Goal: Information Seeking & Learning: Learn about a topic

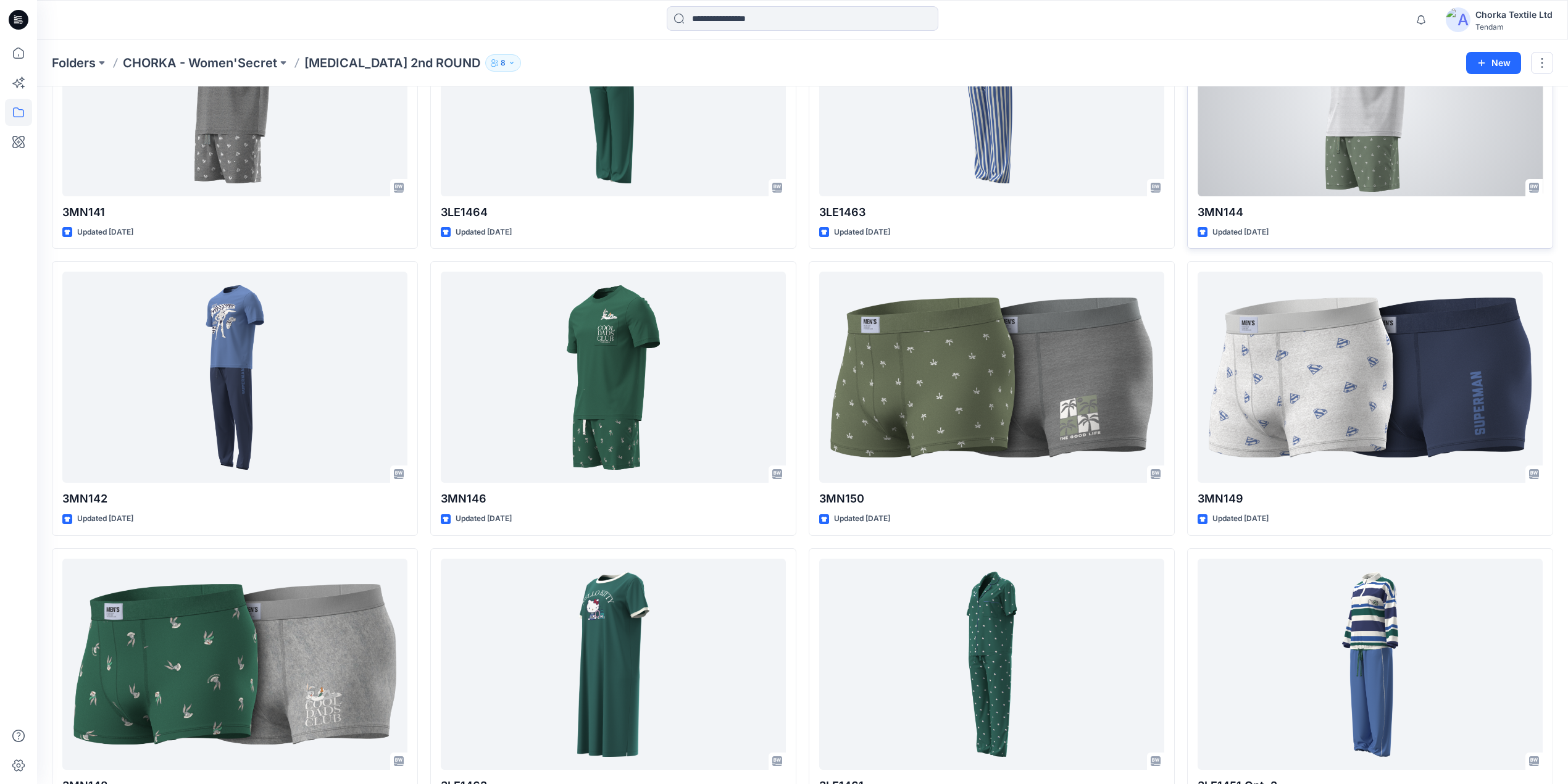
scroll to position [164, 0]
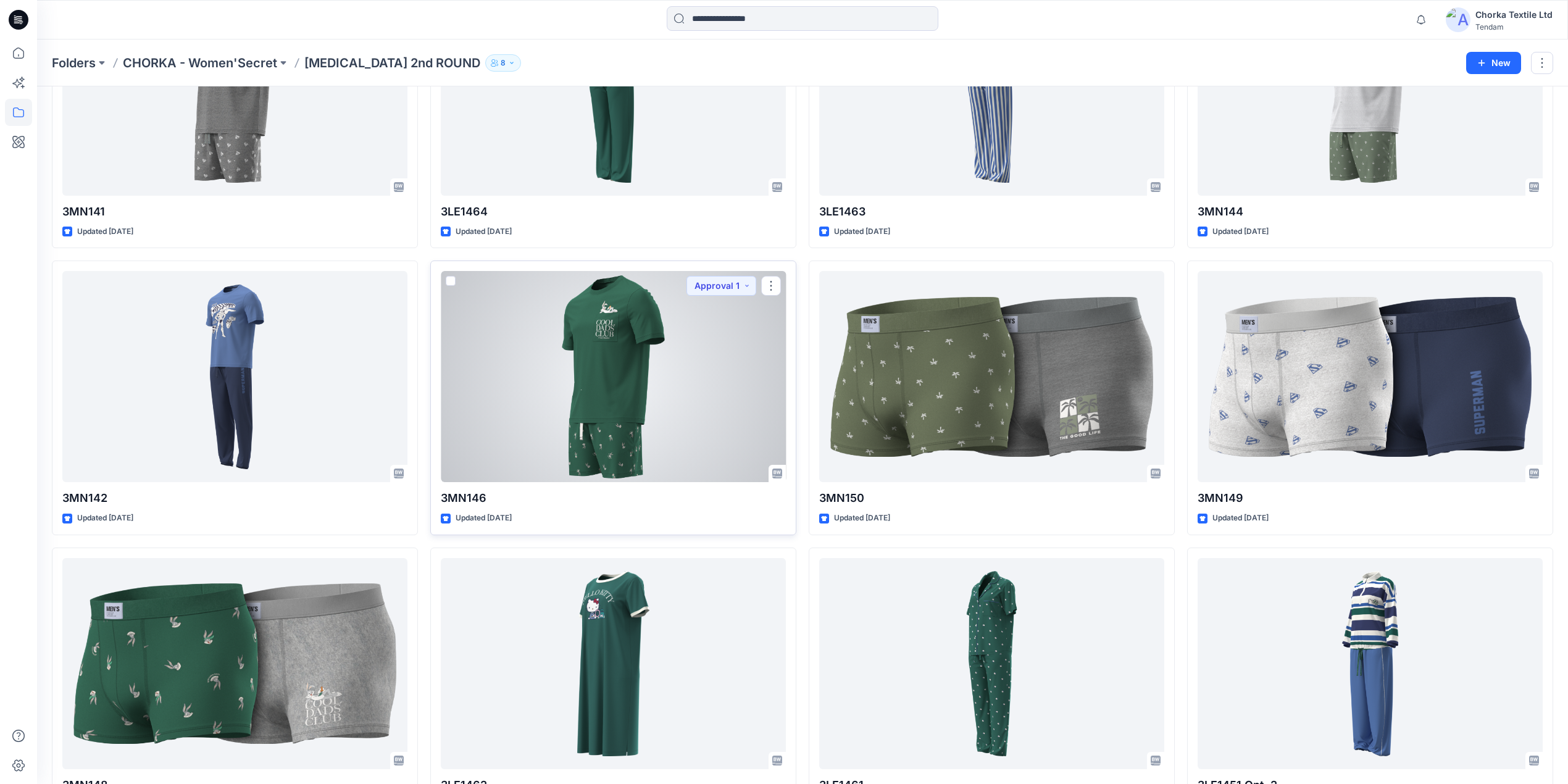
click at [640, 420] on div at bounding box center [613, 377] width 345 height 211
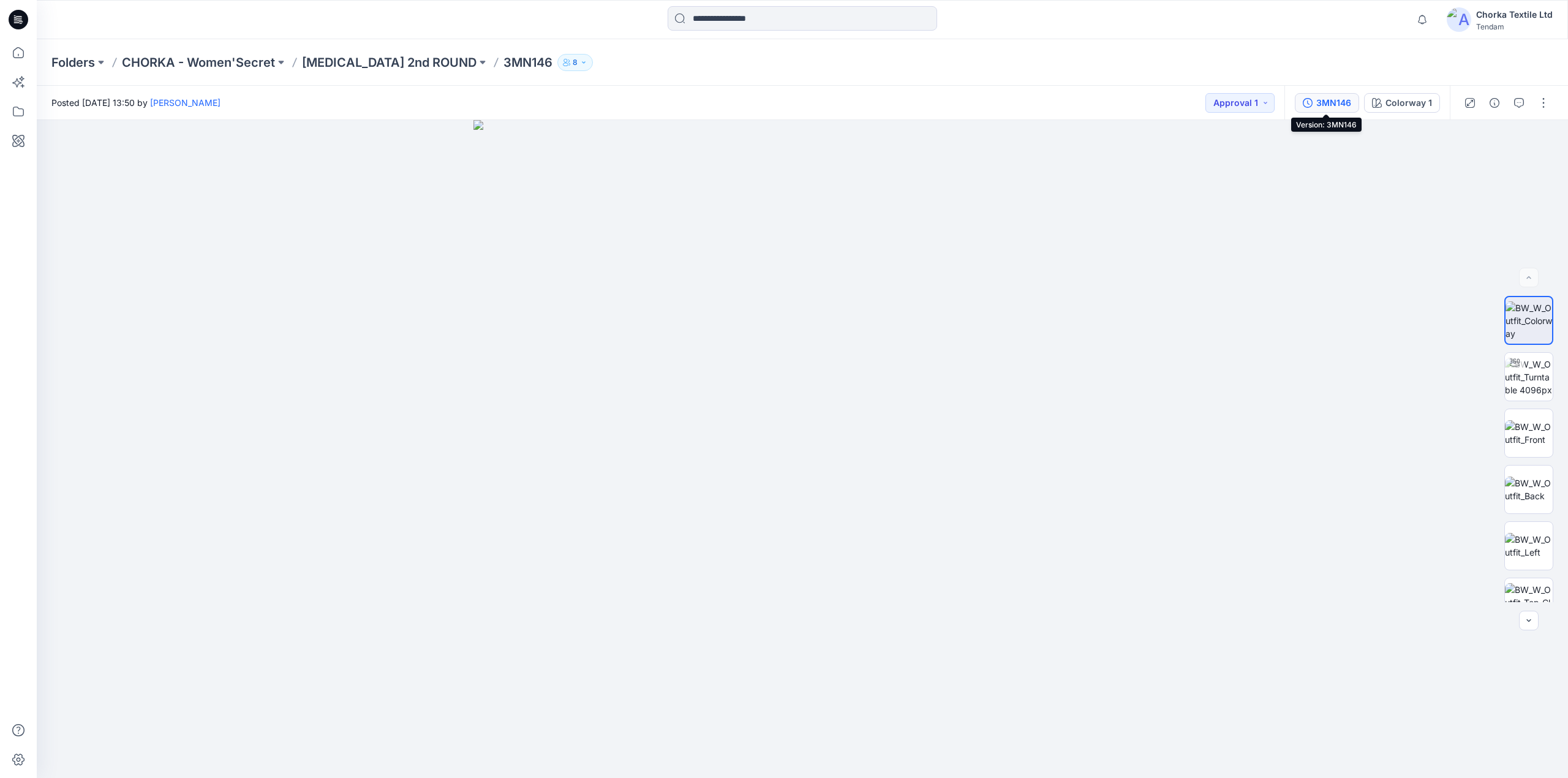
click at [1331, 101] on div "3MN146" at bounding box center [1334, 102] width 35 height 14
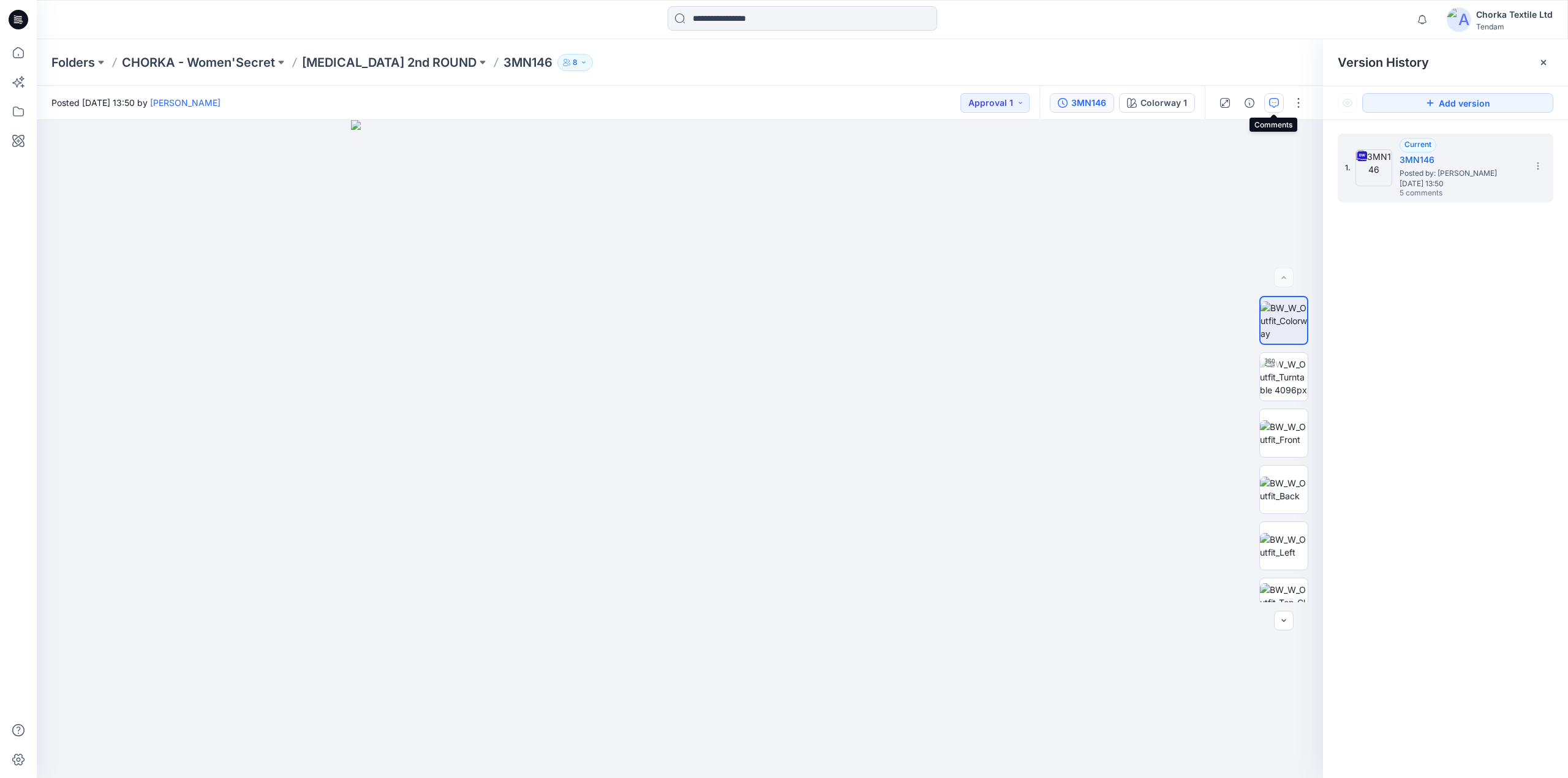
click at [1267, 98] on button "button" at bounding box center [1274, 103] width 19 height 19
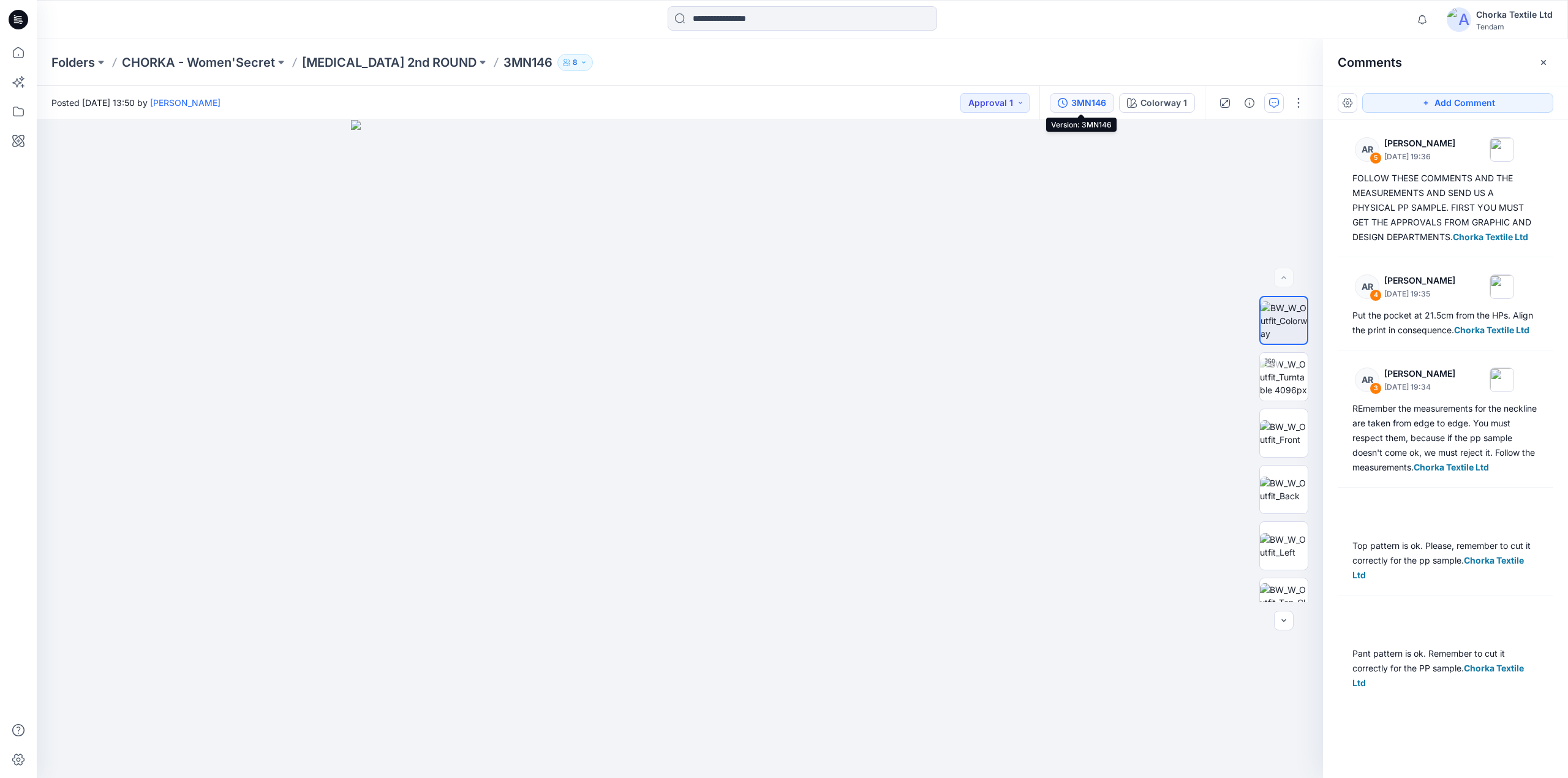
click at [1092, 98] on div "3MN146" at bounding box center [1089, 102] width 35 height 14
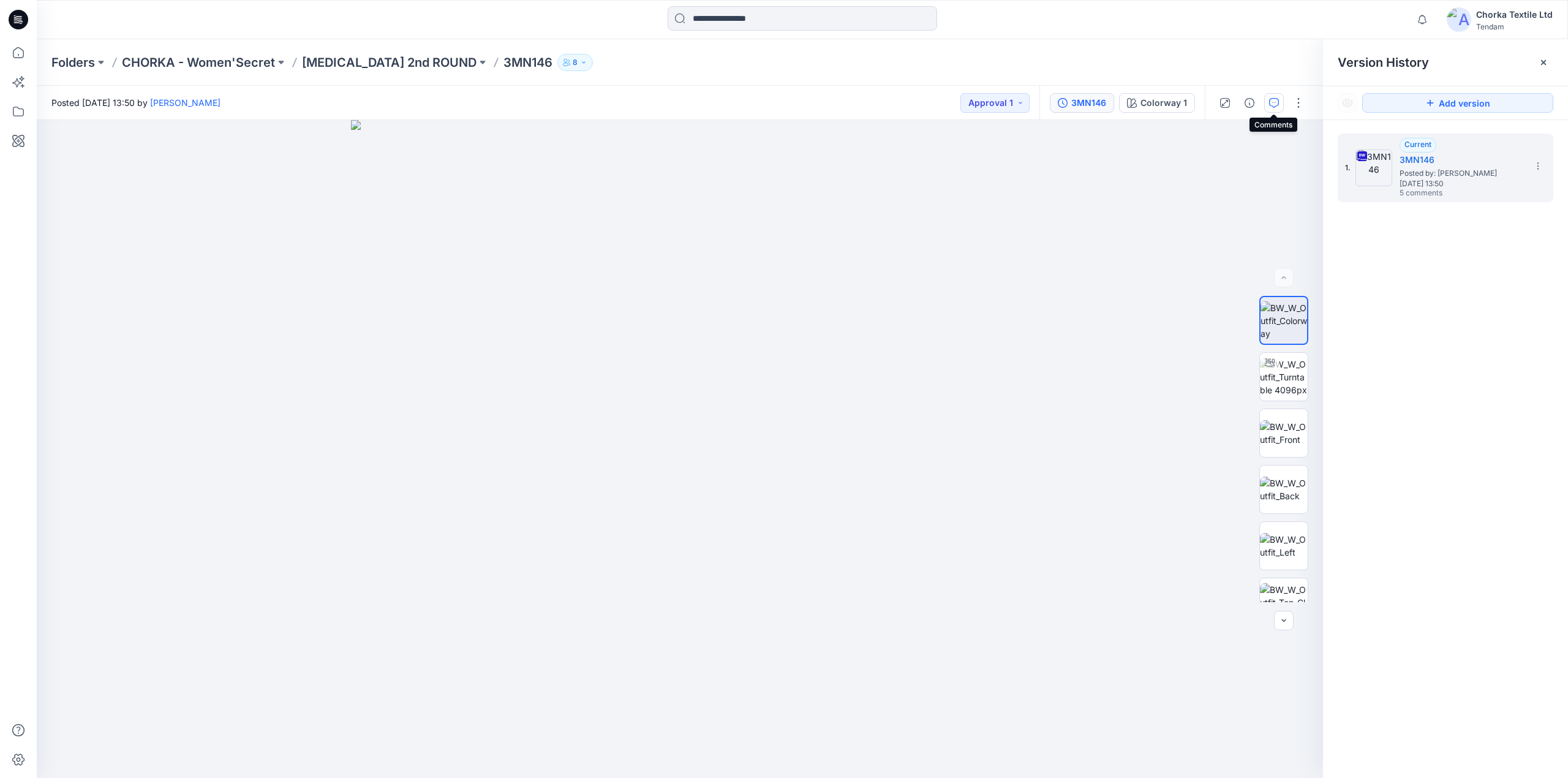
click at [1273, 103] on icon "button" at bounding box center [1274, 103] width 10 height 10
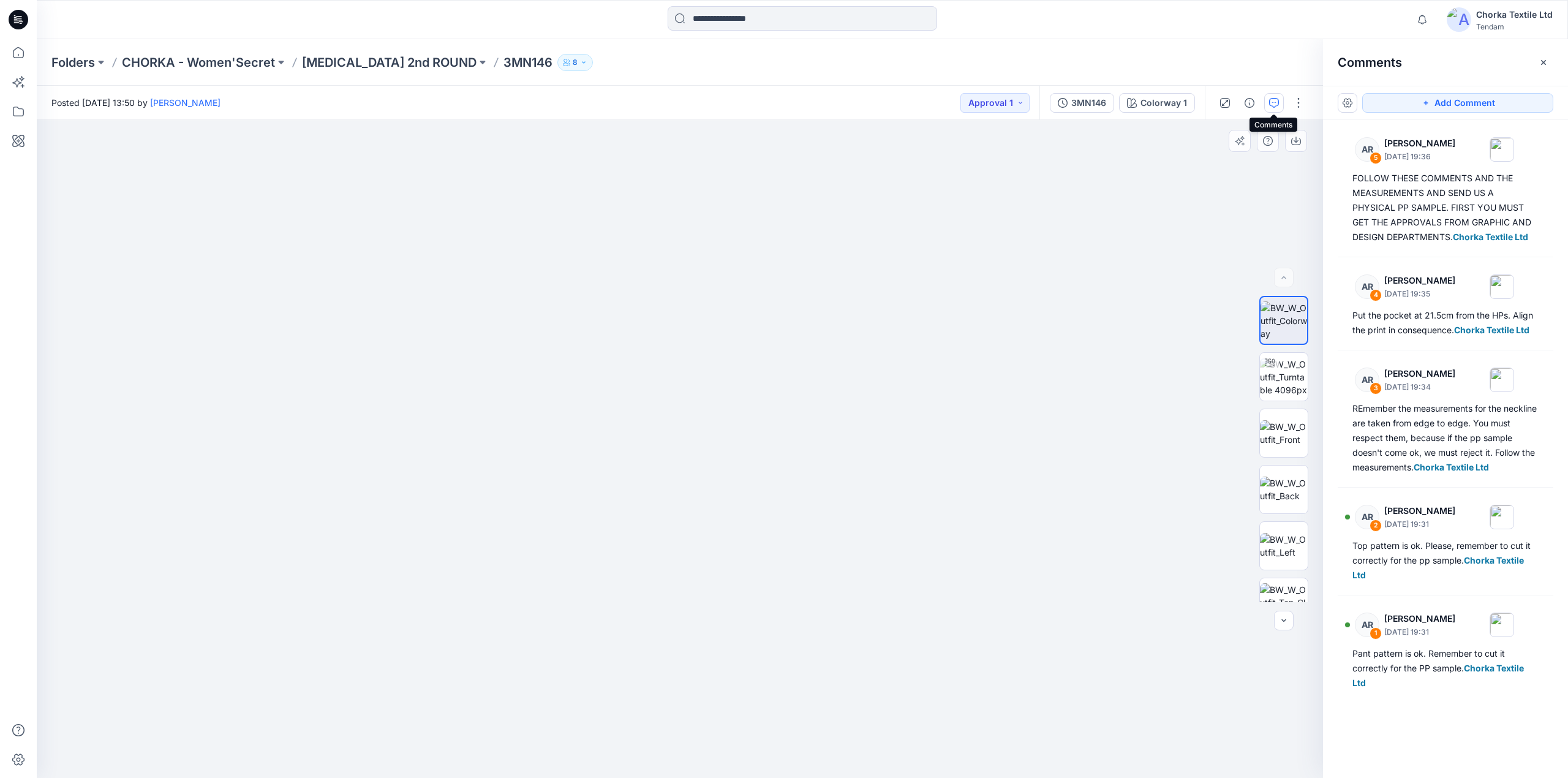
drag, startPoint x: 699, startPoint y: 223, endPoint x: 722, endPoint y: 378, distance: 156.7
click at [723, 378] on img at bounding box center [704, 300] width 1566 height 954
click at [1287, 369] on img at bounding box center [1284, 377] width 48 height 39
drag, startPoint x: 687, startPoint y: 238, endPoint x: 684, endPoint y: 371, distance: 133.0
click at [684, 371] on img at bounding box center [678, 215] width 1867 height 1125
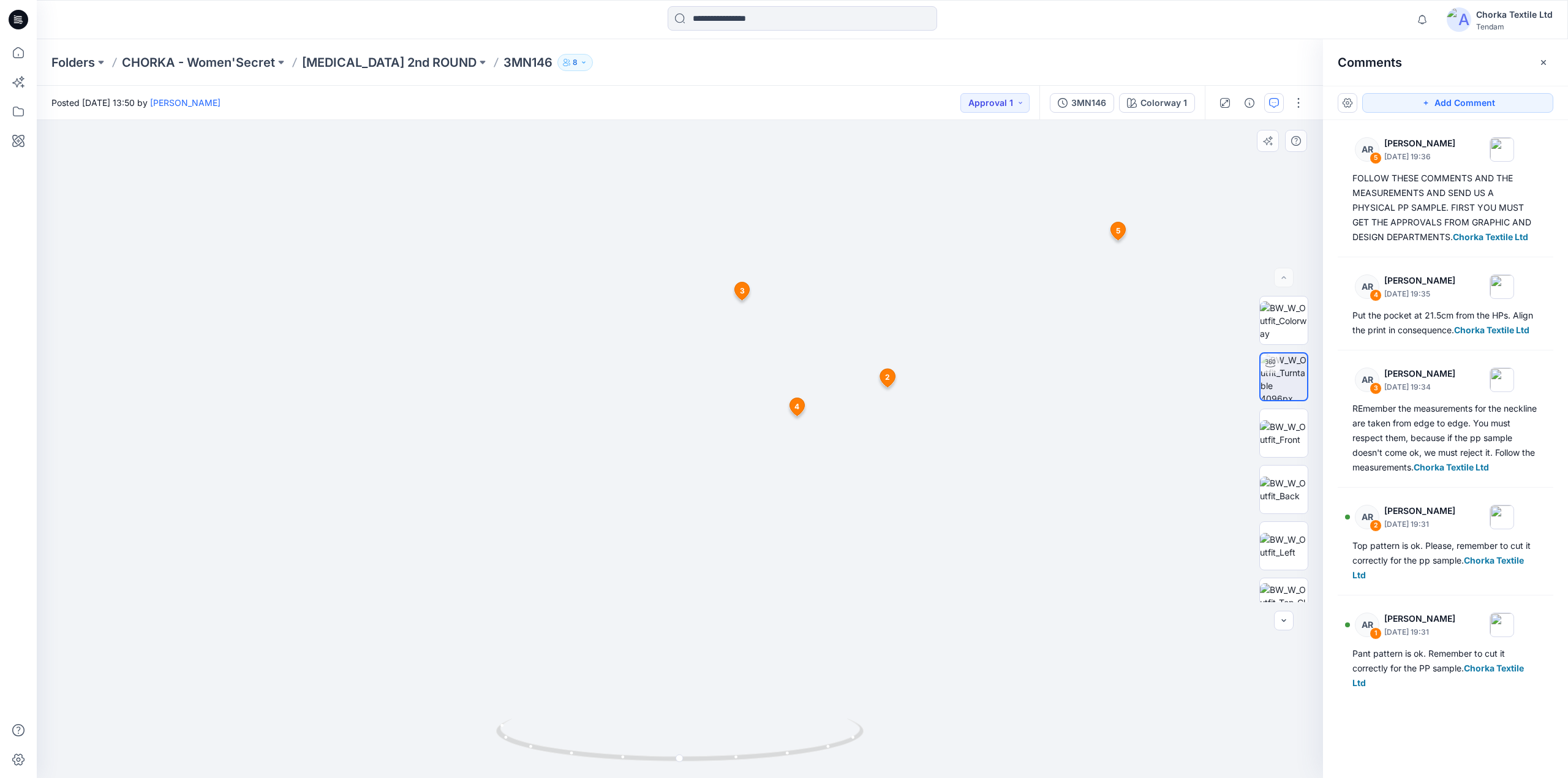
drag, startPoint x: 669, startPoint y: 177, endPoint x: 713, endPoint y: 461, distance: 287.4
click at [714, 476] on img at bounding box center [724, 392] width 1716 height 771
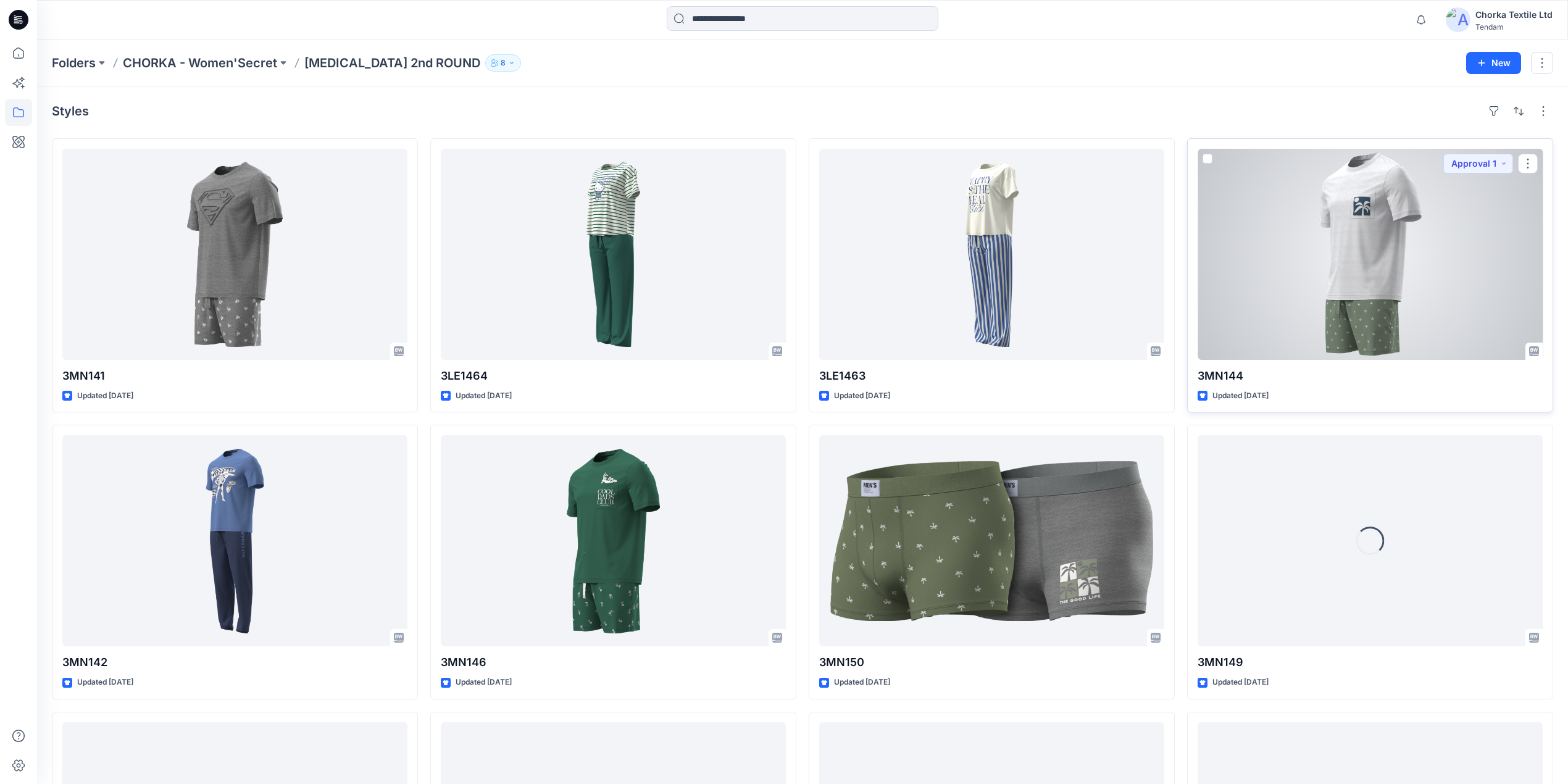
click at [1356, 223] on div at bounding box center [1370, 254] width 345 height 211
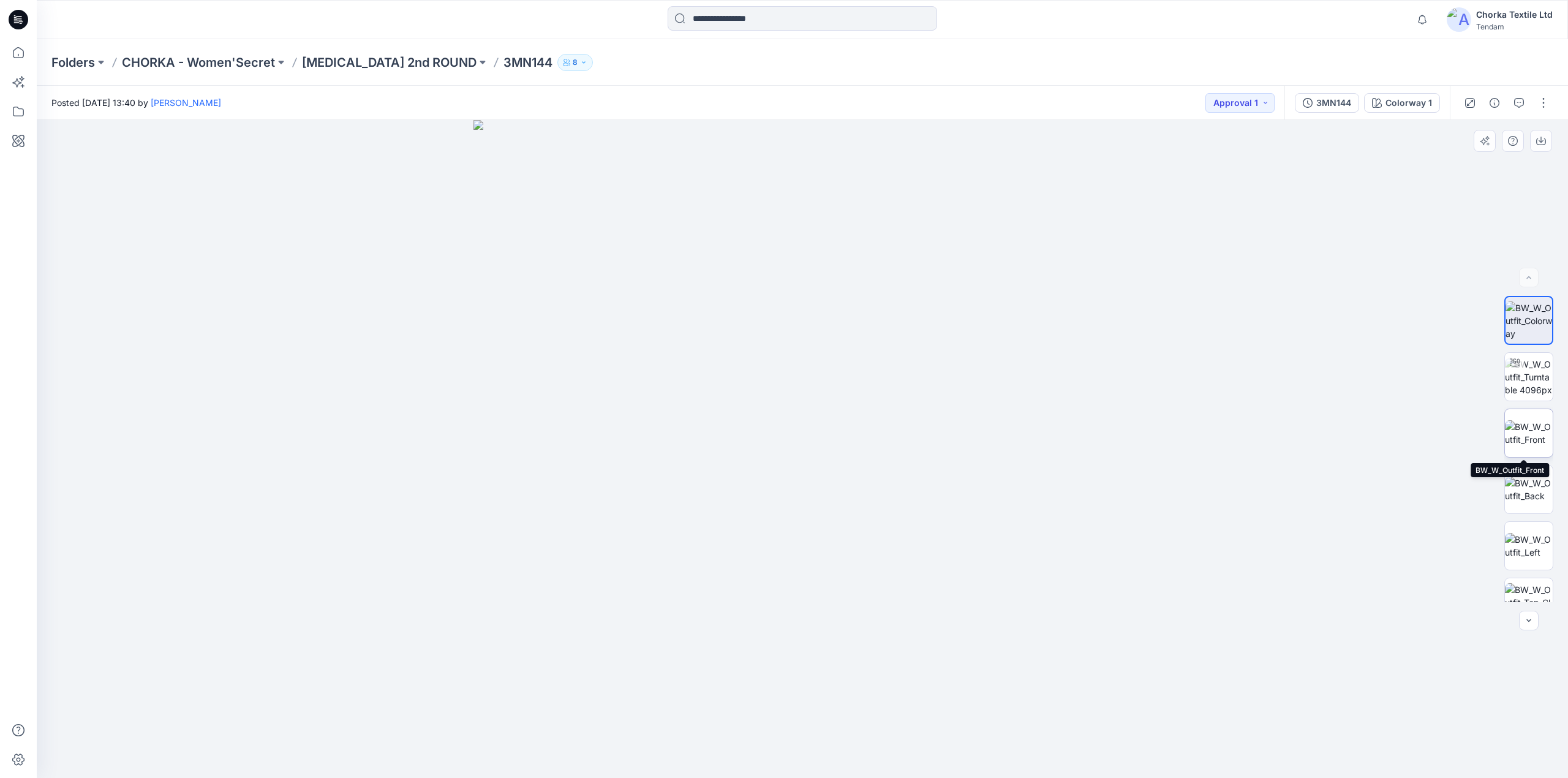
click at [1527, 423] on img at bounding box center [1529, 433] width 48 height 26
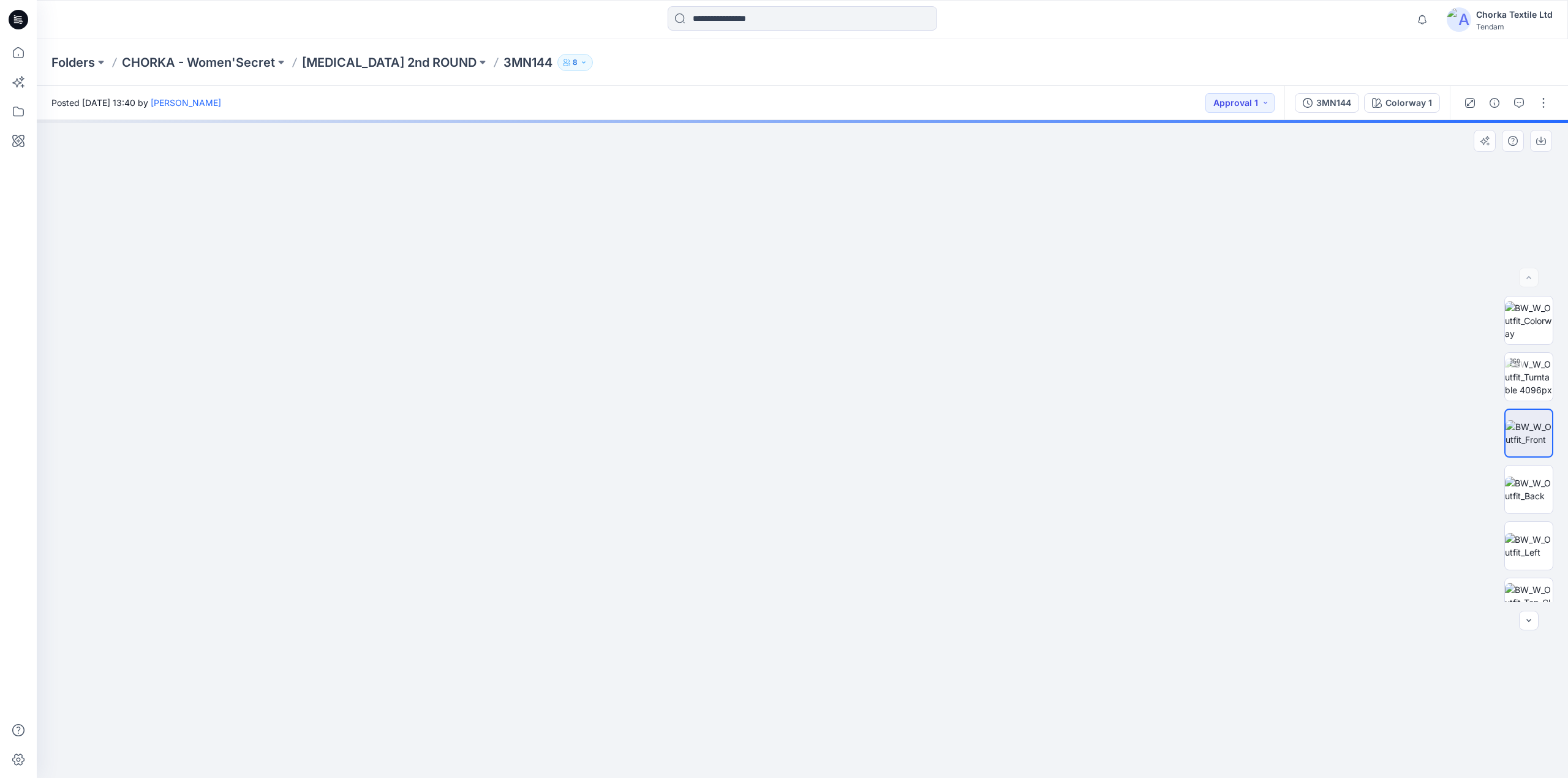
drag, startPoint x: 831, startPoint y: 239, endPoint x: 848, endPoint y: 415, distance: 176.8
click at [848, 415] on img at bounding box center [803, 347] width 1414 height 859
